Goal: Share content: Share content

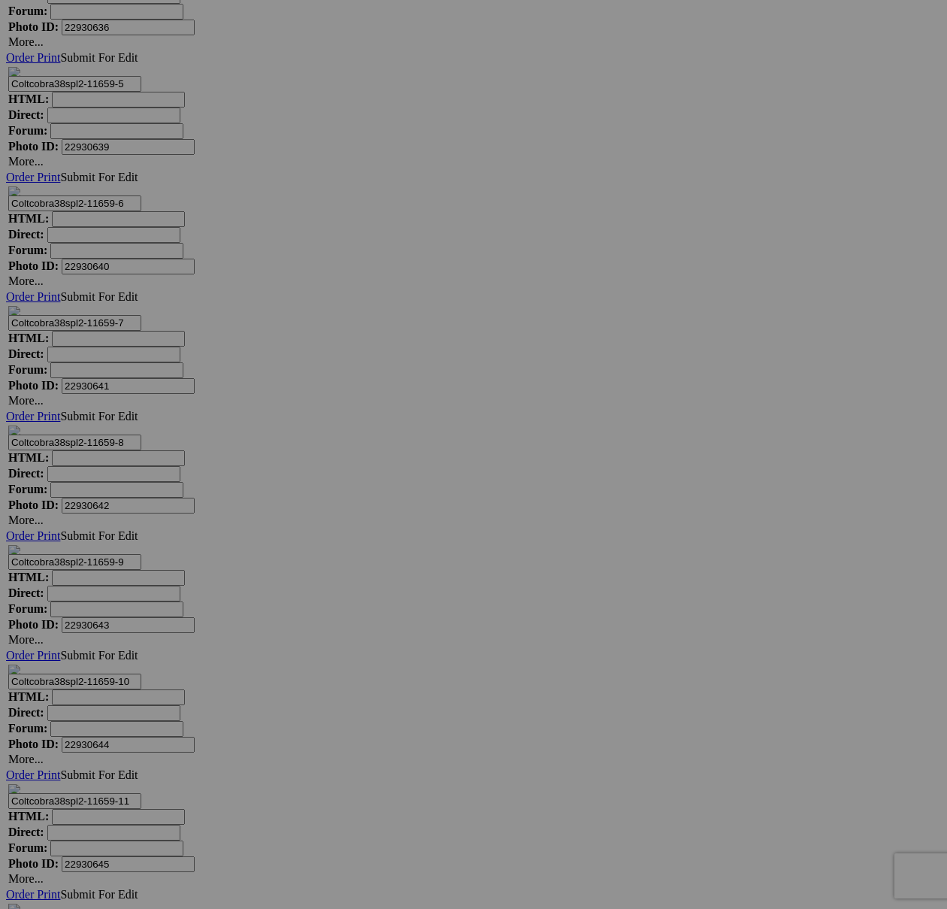
scroll to position [9995, 0]
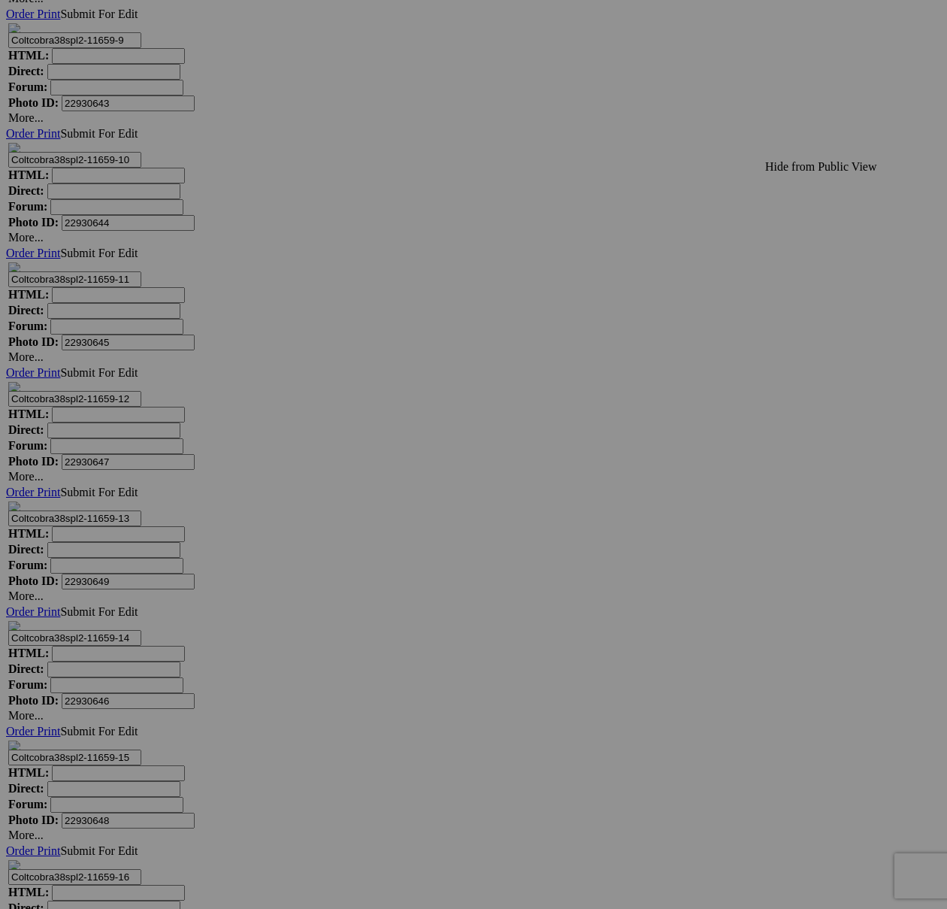
scroll to position [11274, 0]
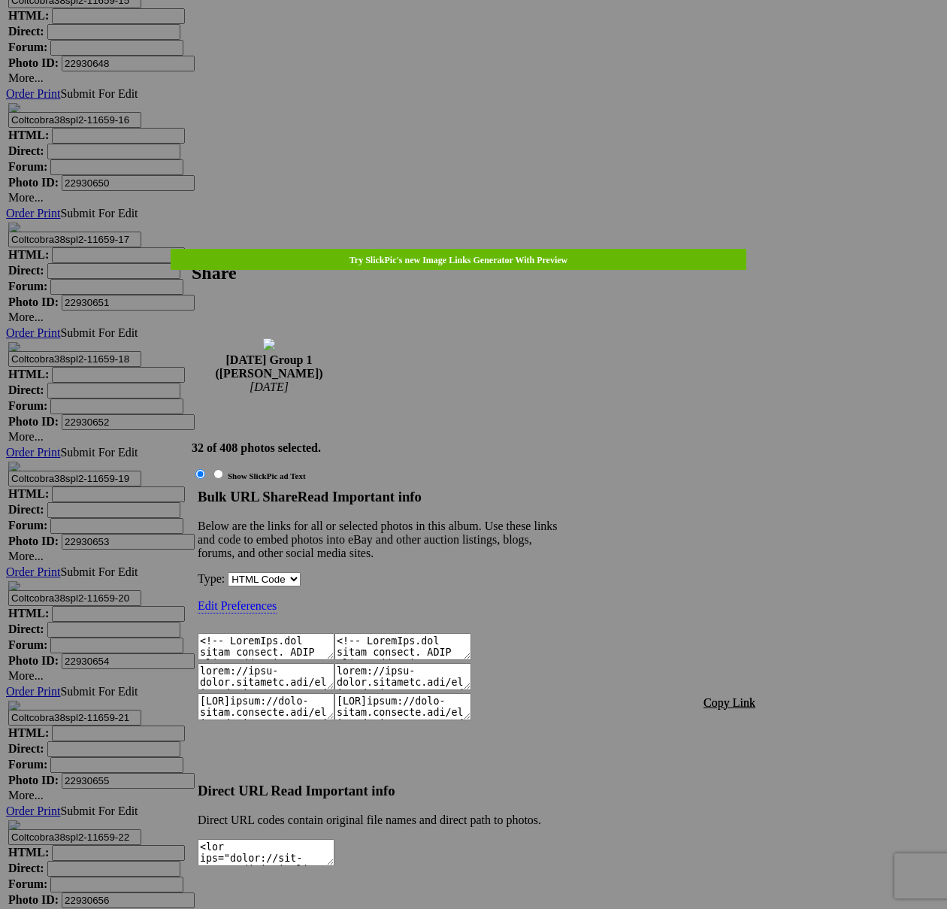
click at [723, 696] on span "Copy Link" at bounding box center [730, 702] width 52 height 13
click at [495, 58] on div at bounding box center [473, 454] width 947 height 909
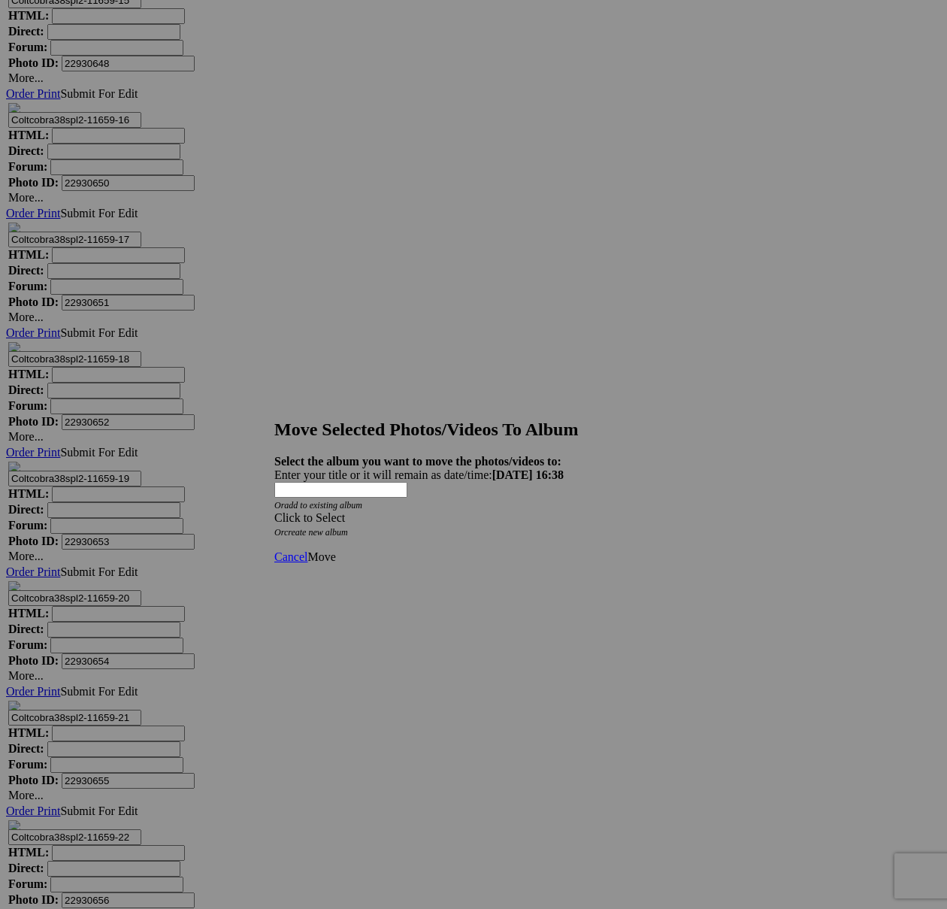
click at [564, 511] on div "Click to Select" at bounding box center [473, 518] width 399 height 14
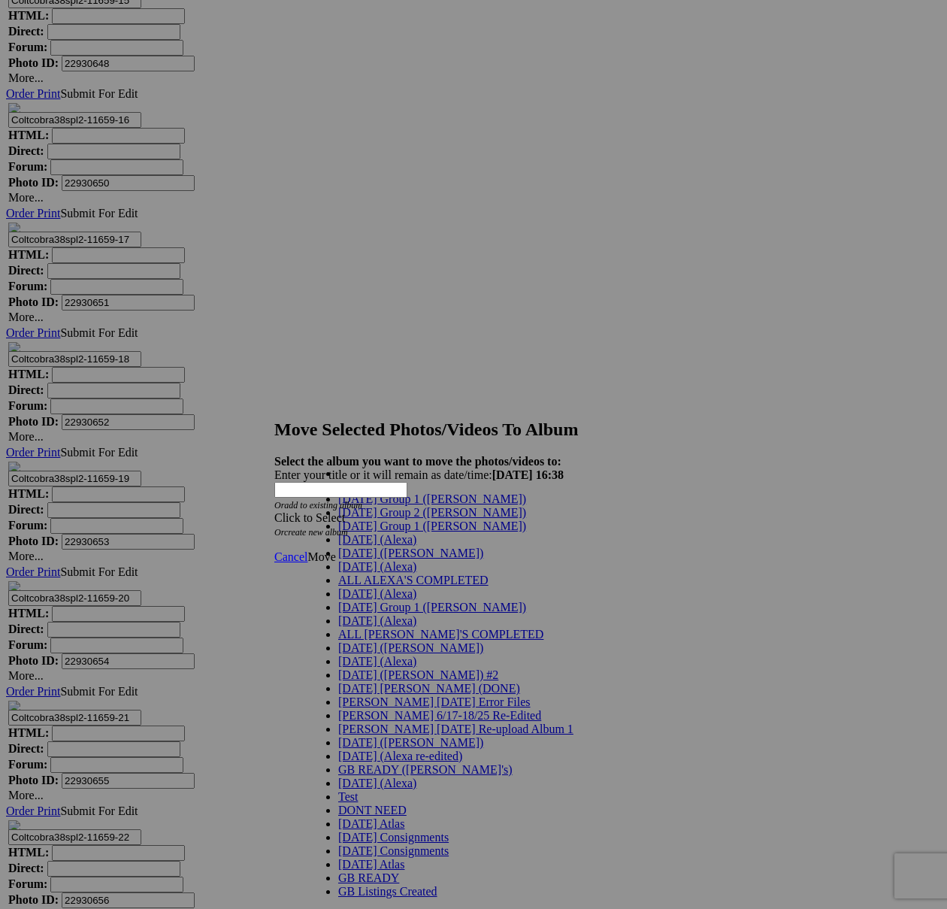
click at [407, 532] on span "[DATE] Group 1 ([PERSON_NAME])" at bounding box center [432, 526] width 188 height 13
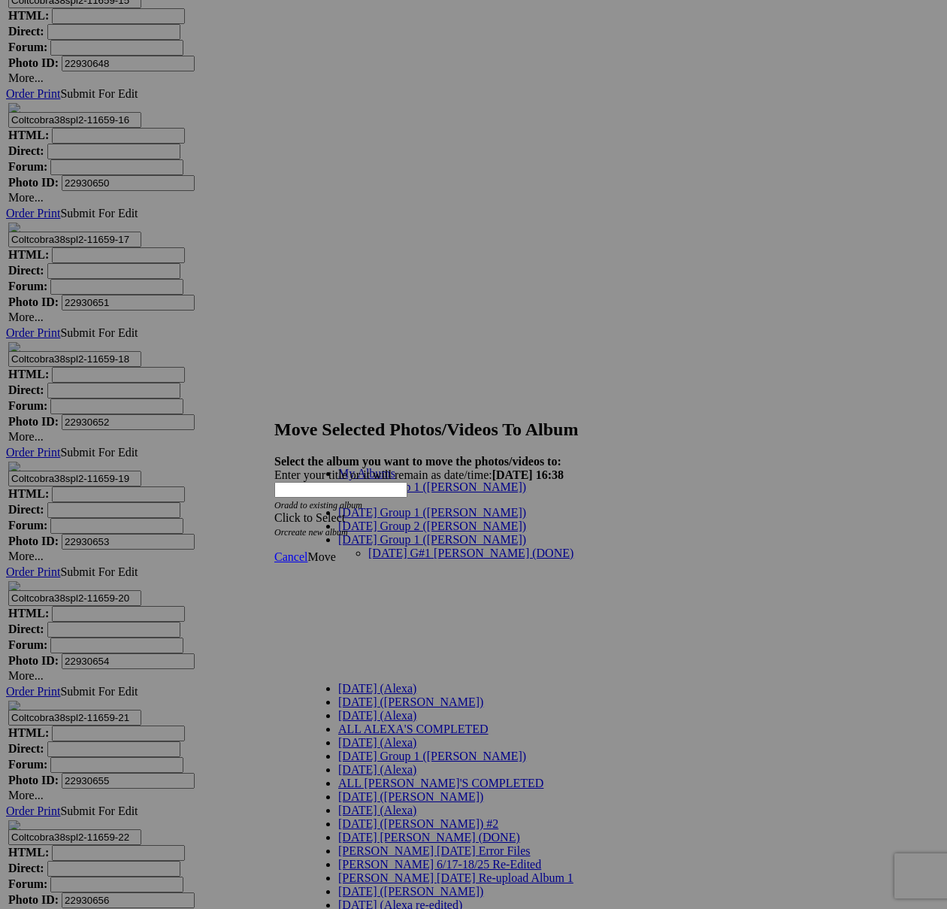
click at [399, 547] on link "[DATE] G#1 [PERSON_NAME] (DONE)" at bounding box center [470, 553] width 205 height 13
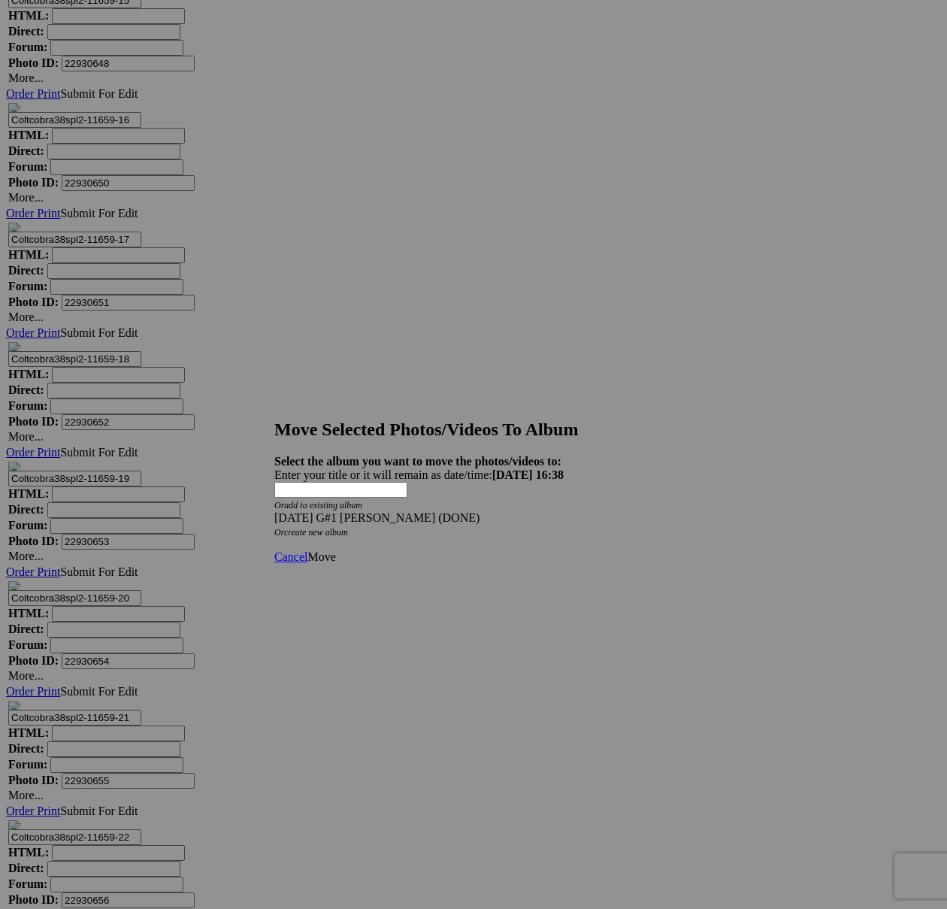
click at [335, 550] on link "Move" at bounding box center [322, 556] width 28 height 13
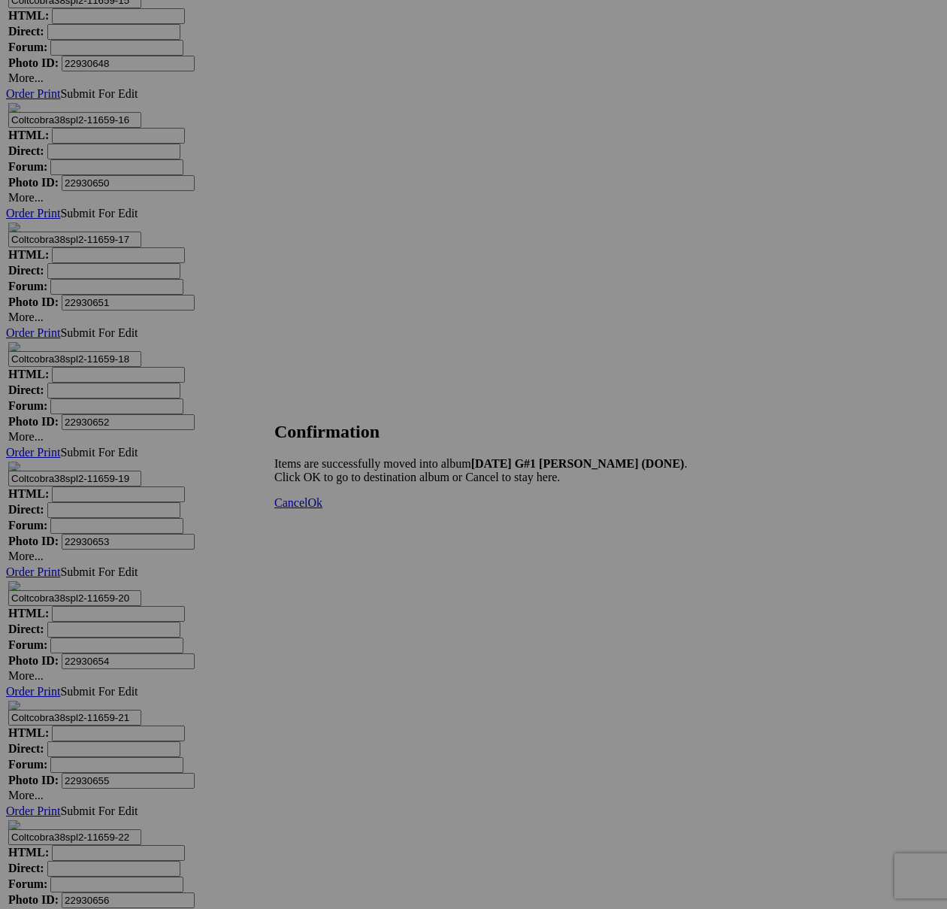
click at [308, 509] on span "Cancel" at bounding box center [290, 502] width 33 height 13
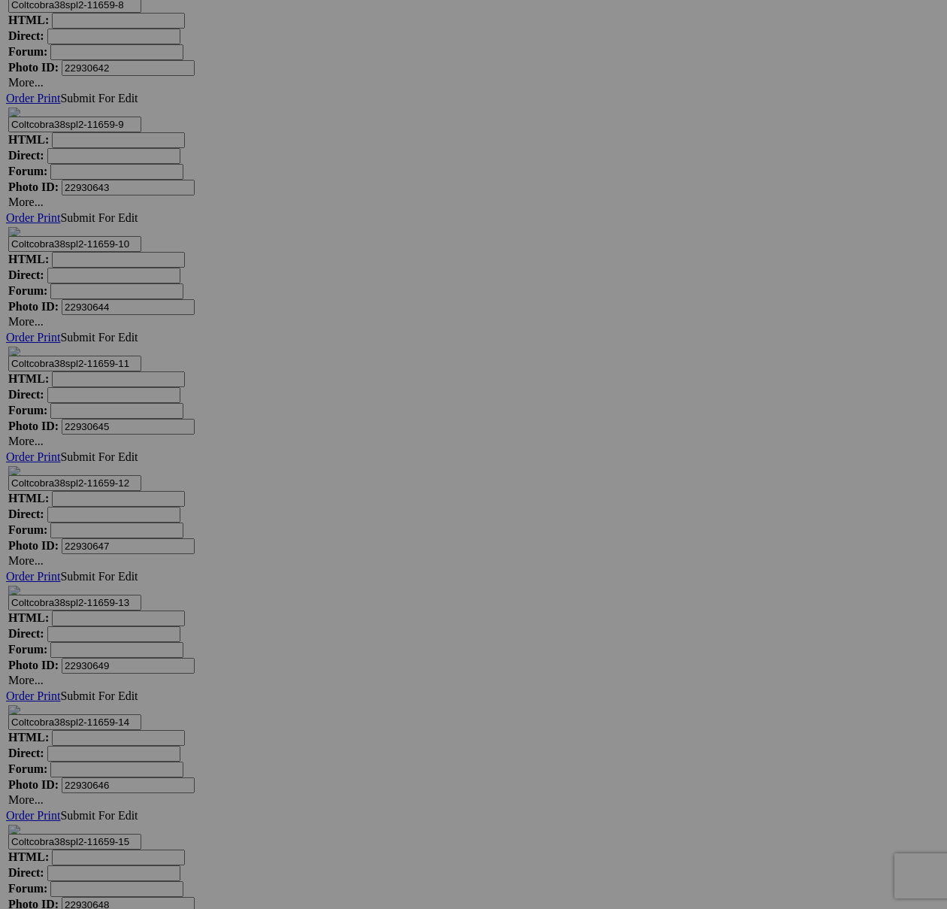
scroll to position [10297, 0]
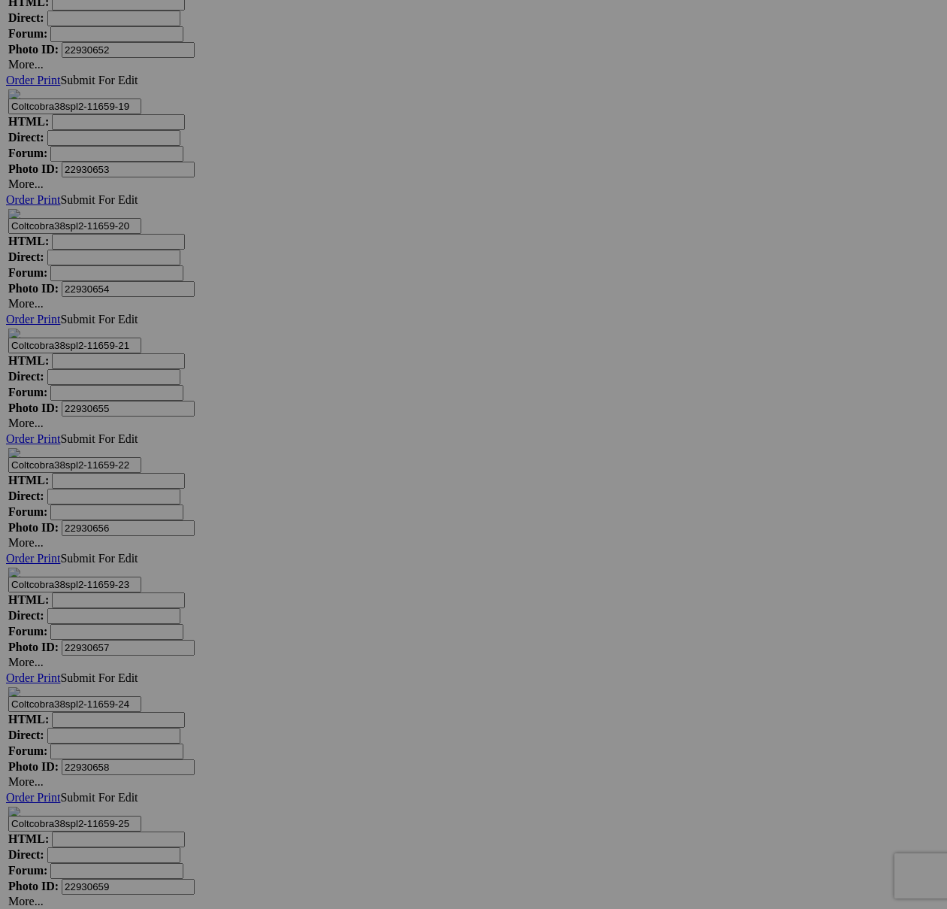
type textarea "<!-- [DOMAIN_NAME] image hosting. HTML Bulk Share code Starts Here --> <div sty…"
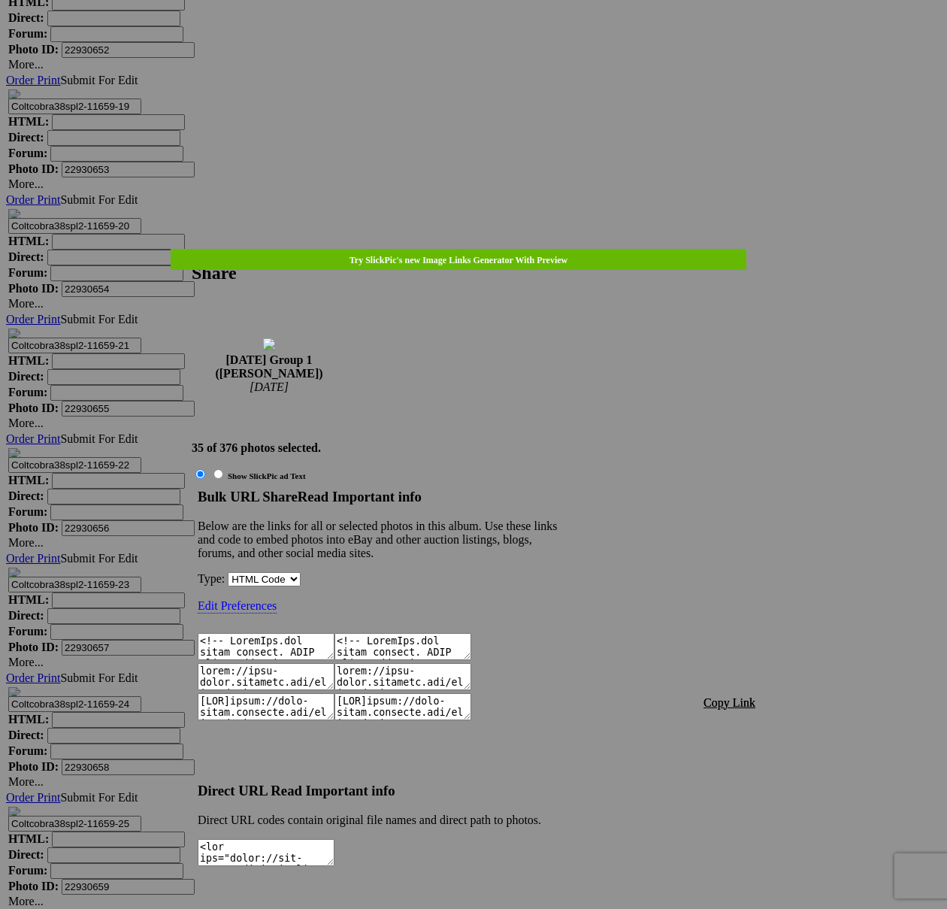
click at [739, 696] on span "Copy Link" at bounding box center [730, 702] width 52 height 13
click at [484, 42] on div at bounding box center [473, 454] width 947 height 909
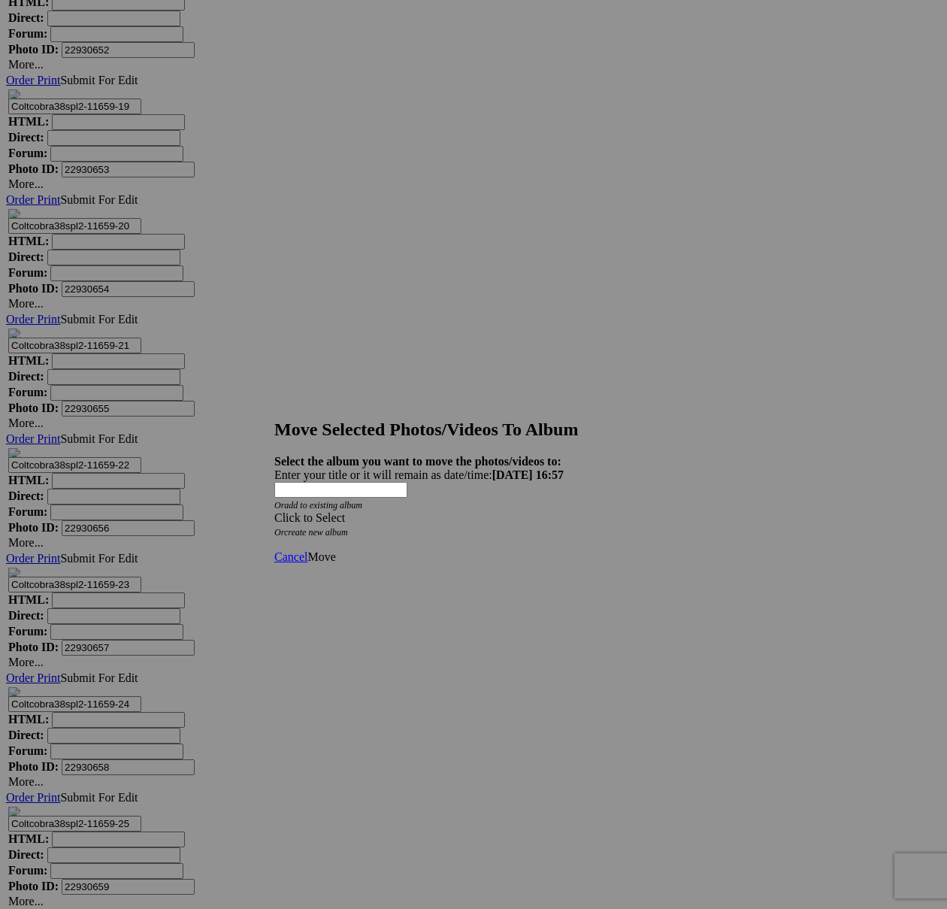
click at [554, 511] on div "Click to Select" at bounding box center [473, 518] width 399 height 14
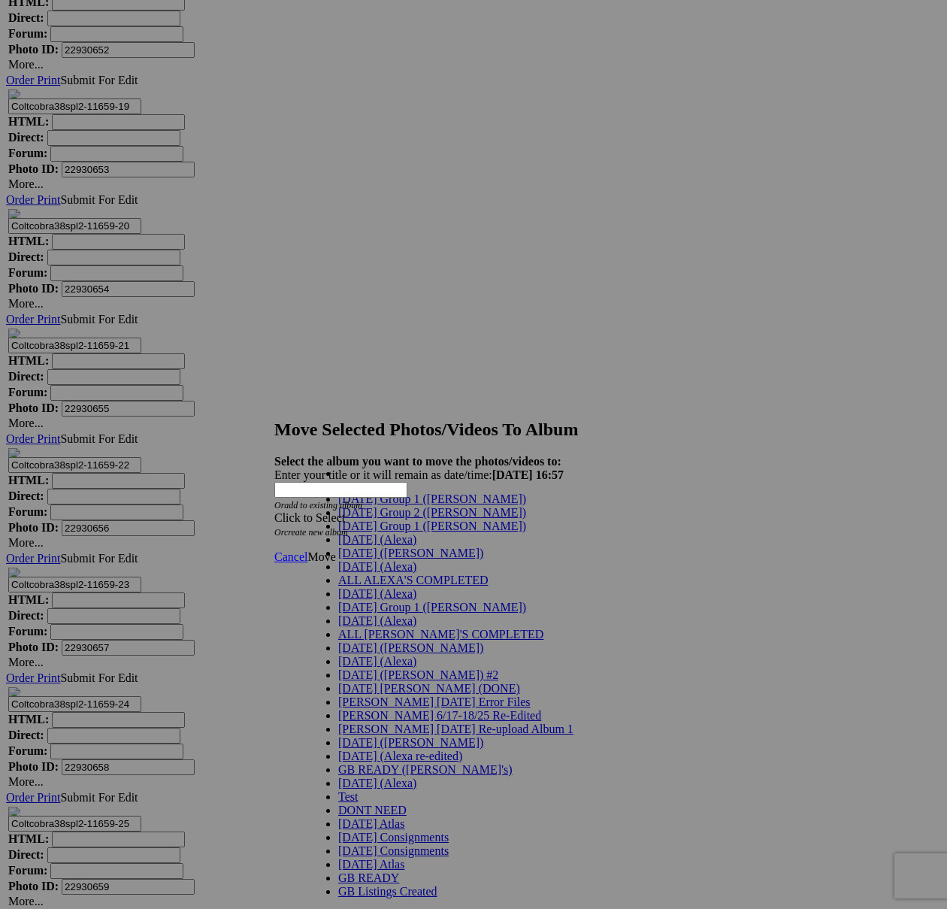
click at [408, 532] on span "[DATE] Group 1 ([PERSON_NAME])" at bounding box center [432, 526] width 188 height 13
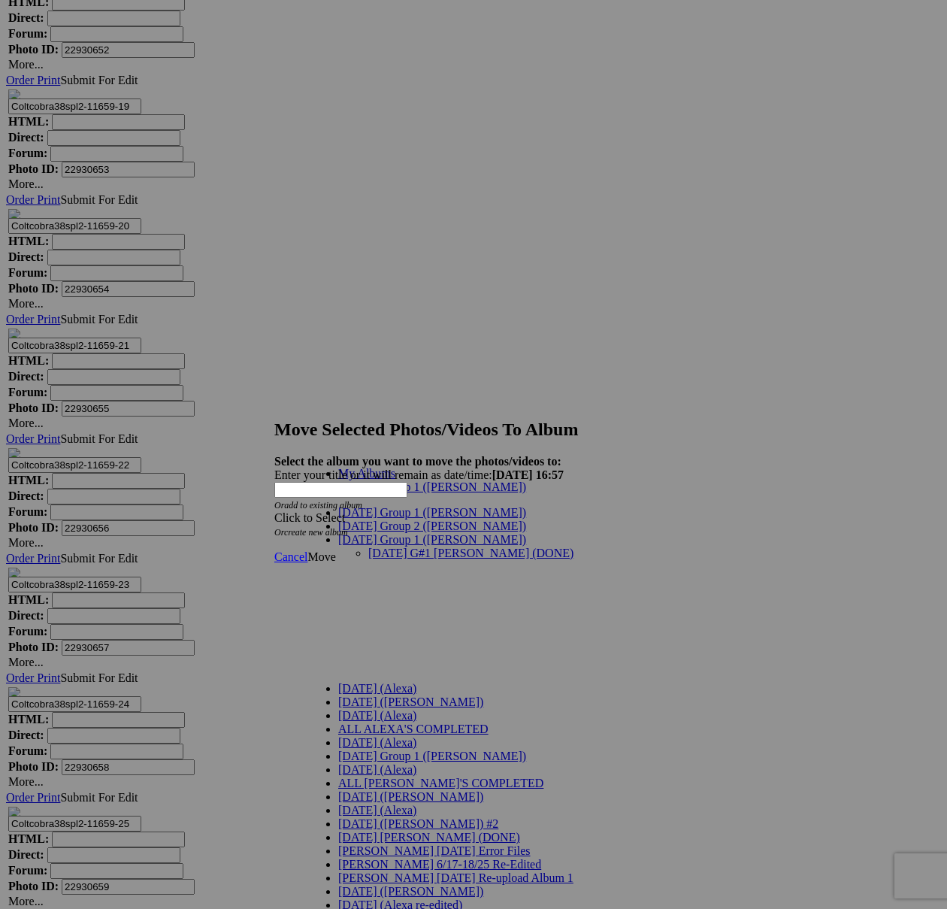
click at [399, 547] on link "[DATE] G#1 [PERSON_NAME] (DONE)" at bounding box center [470, 553] width 205 height 13
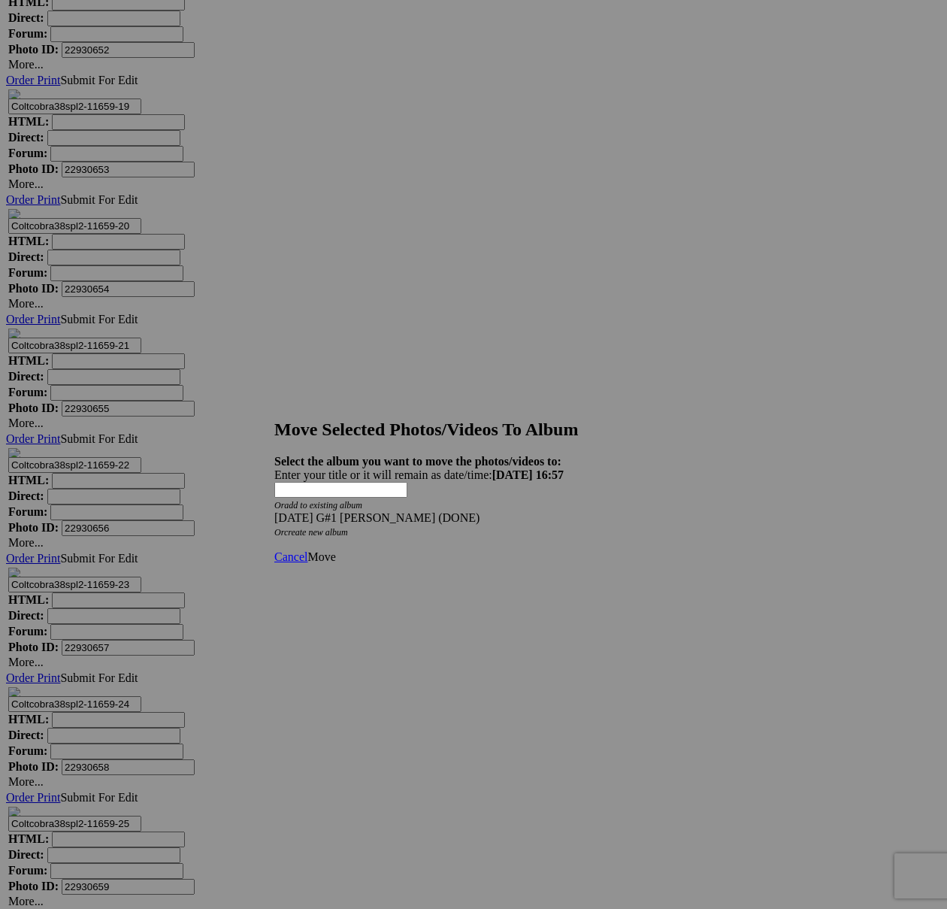
click at [335, 550] on span "Move" at bounding box center [322, 556] width 28 height 13
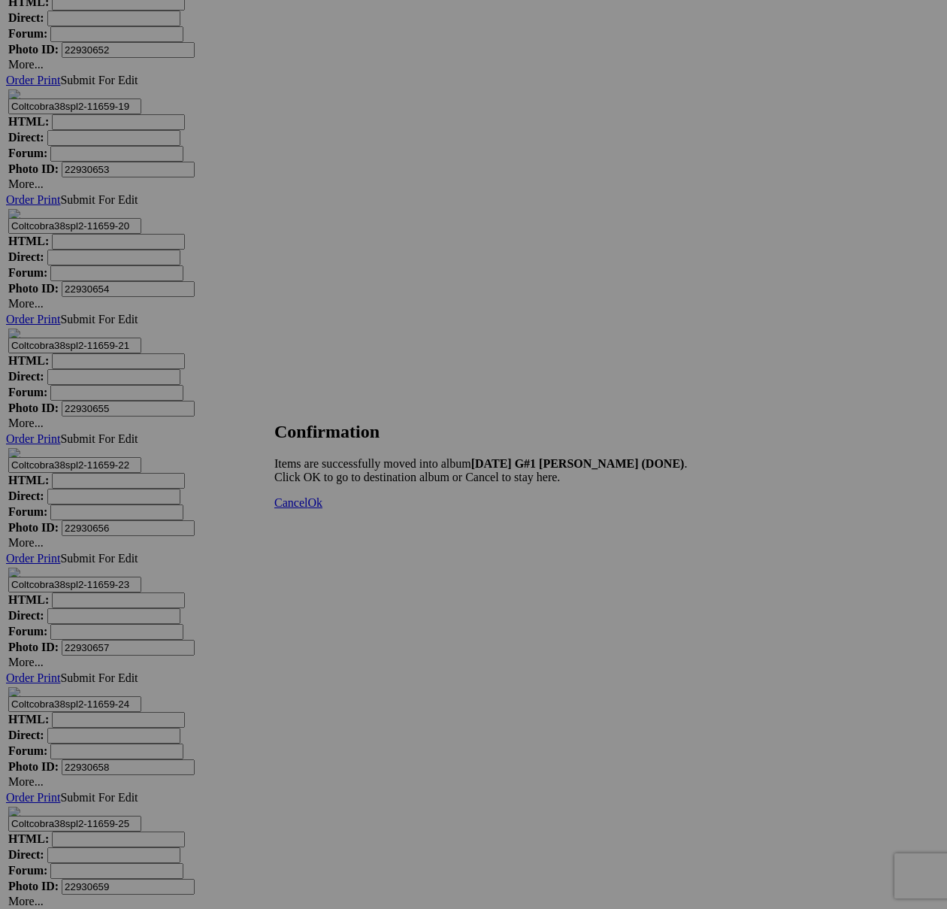
click at [308, 509] on span "Cancel" at bounding box center [290, 502] width 33 height 13
